Goal: Information Seeking & Learning: Find specific fact

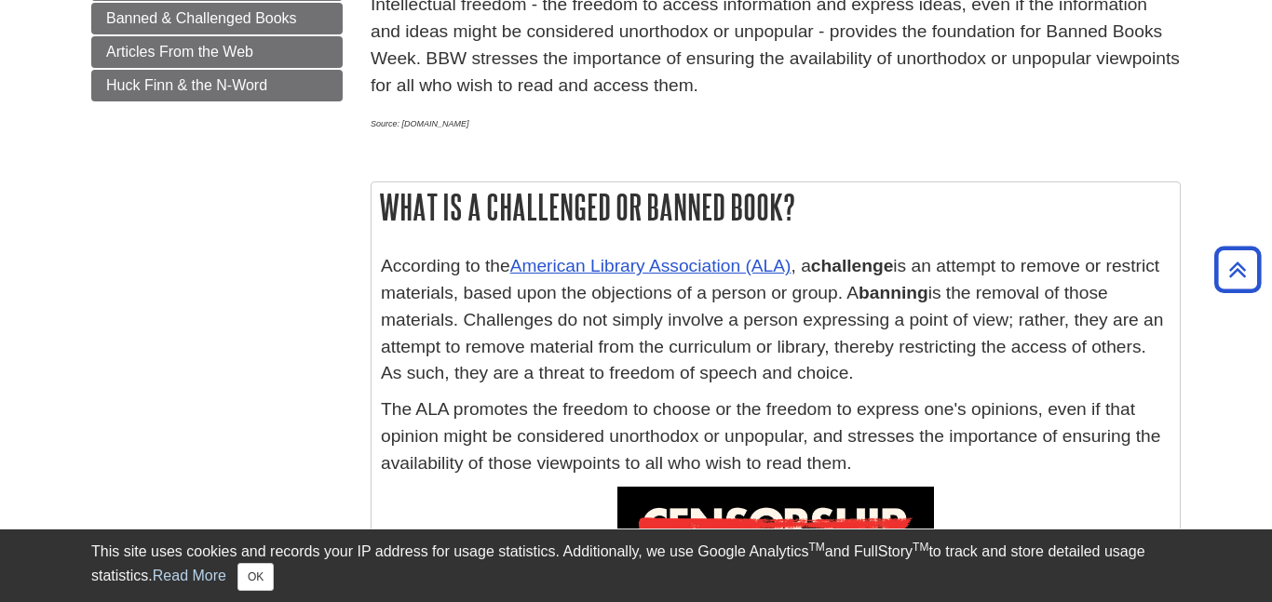
scroll to position [555, 0]
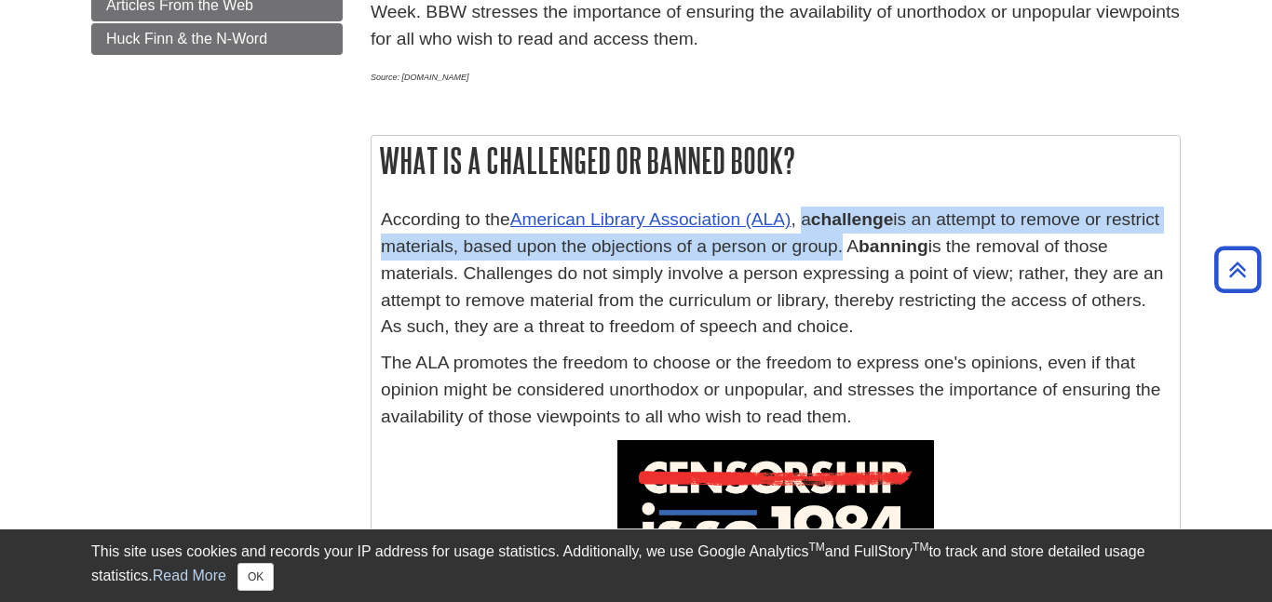
drag, startPoint x: 806, startPoint y: 221, endPoint x: 886, endPoint y: 239, distance: 81.3
click at [886, 239] on p "According to the American Library Association (ALA) , a challenge is an attempt…" at bounding box center [776, 274] width 790 height 134
copy p "a challenge is an attempt to remove or restrict materials, based upon the objec…"
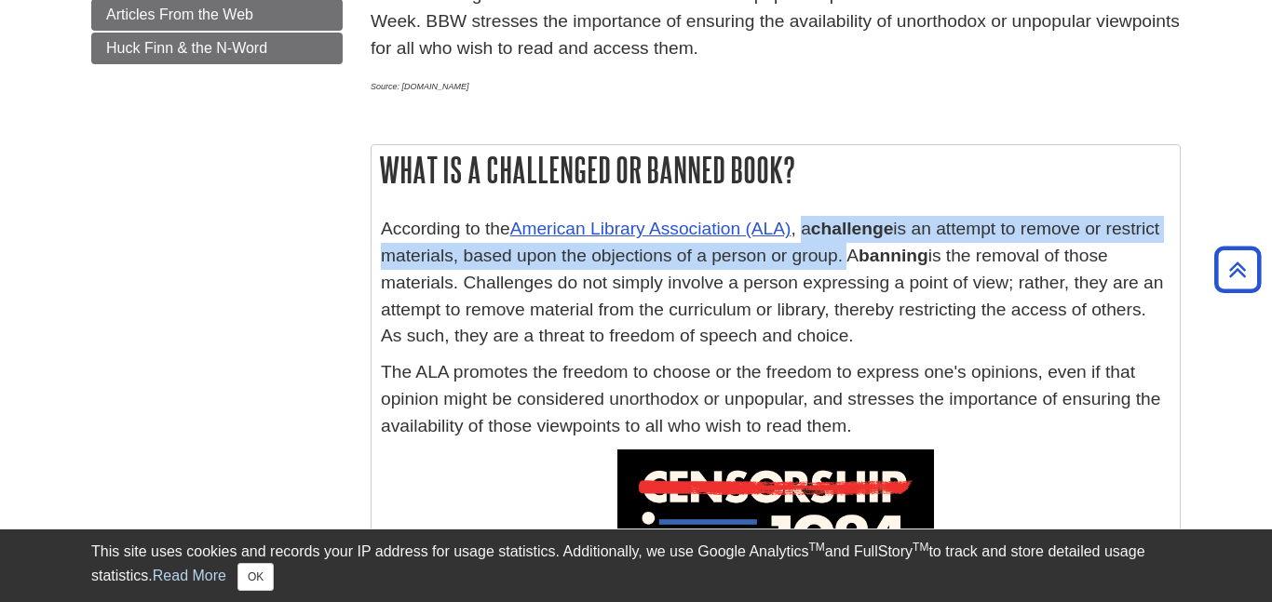
scroll to position [531, 0]
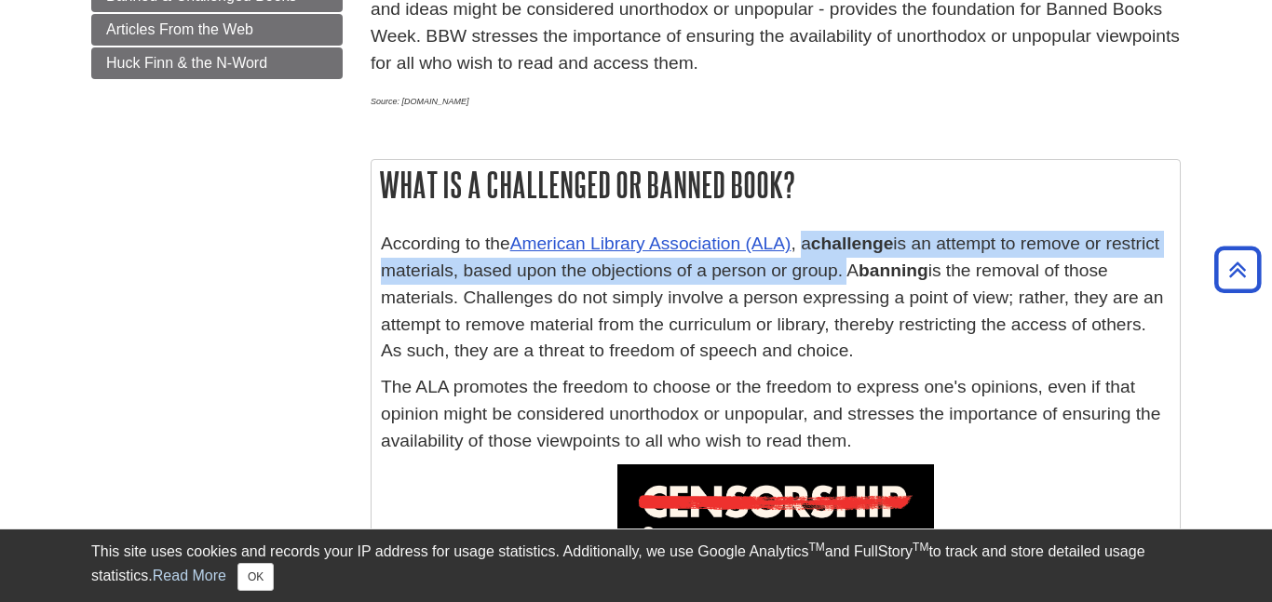
click at [889, 270] on p "According to the American Library Association (ALA) , a challenge is an attempt…" at bounding box center [776, 298] width 790 height 134
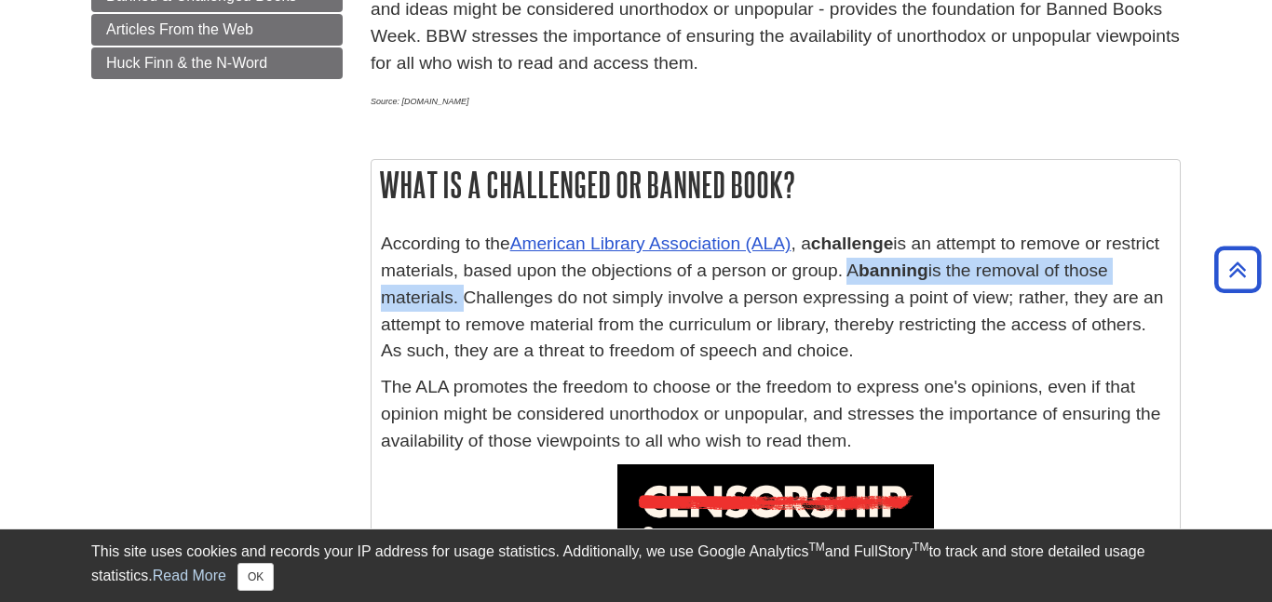
drag, startPoint x: 889, startPoint y: 270, endPoint x: 453, endPoint y: 293, distance: 436.4
click at [453, 293] on p "According to the American Library Association (ALA) , a challenge is an attempt…" at bounding box center [776, 298] width 790 height 134
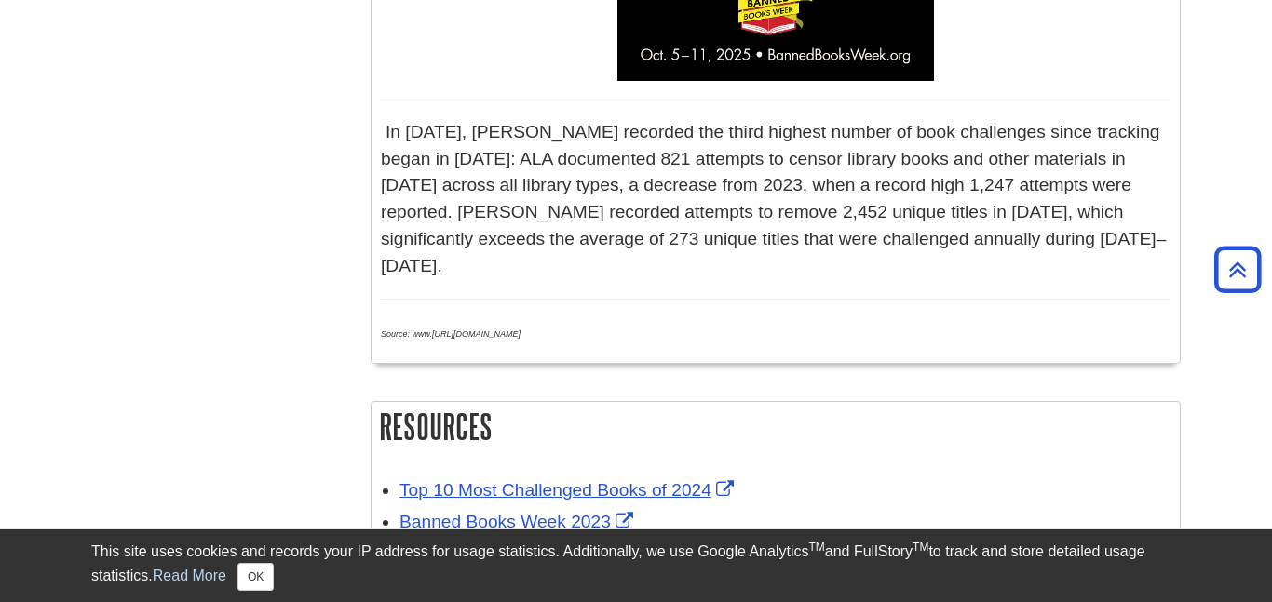
scroll to position [1233, 0]
